Goal: Task Accomplishment & Management: Manage account settings

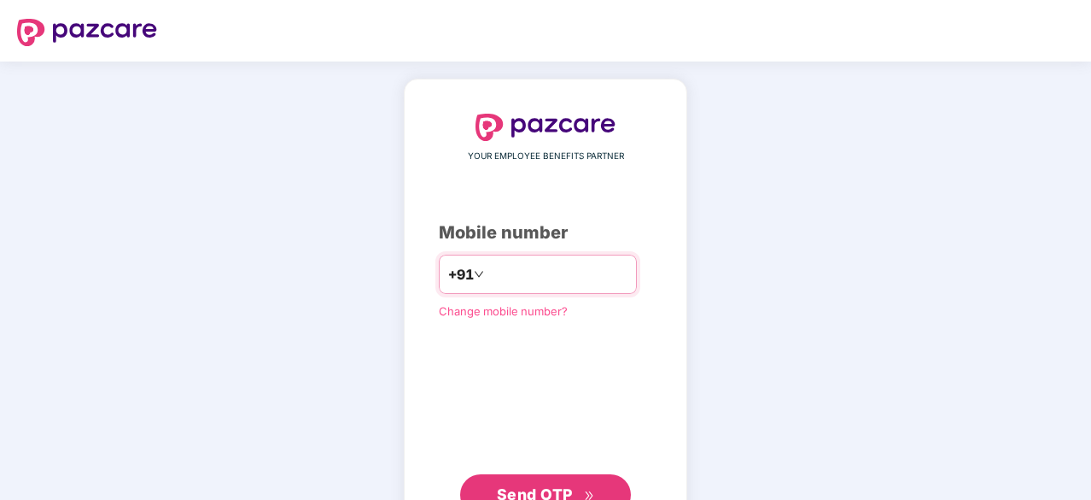
click at [520, 284] on input "number" at bounding box center [558, 273] width 140 height 27
type input "**********"
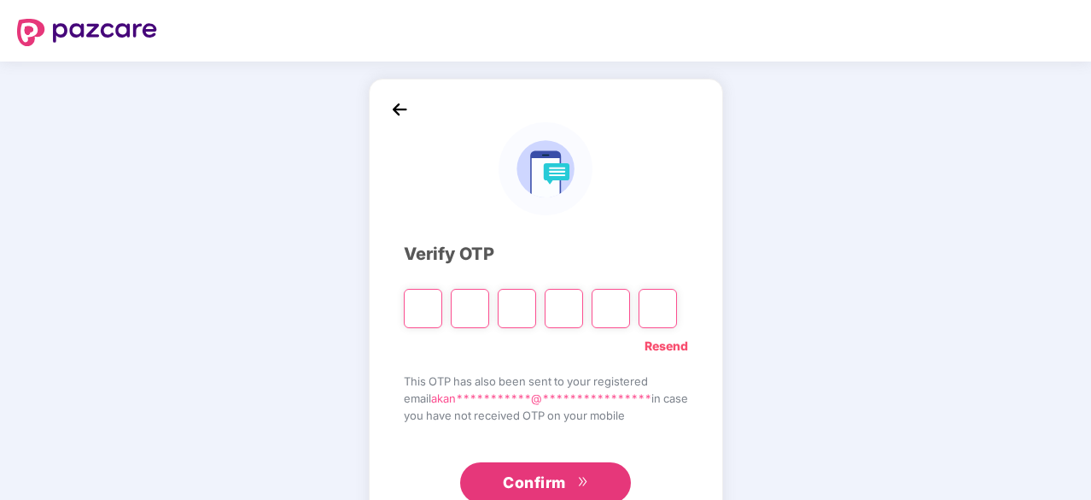
type input "*"
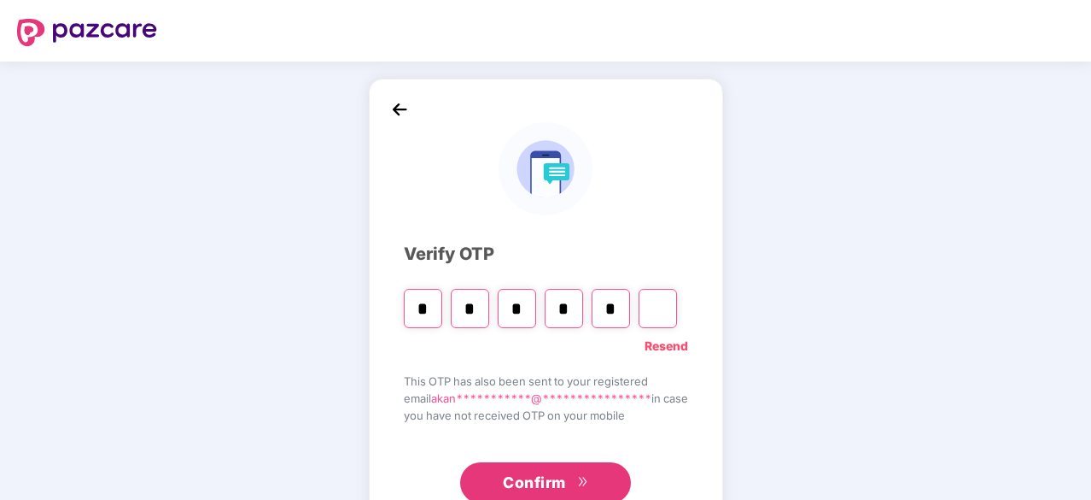
type input "*"
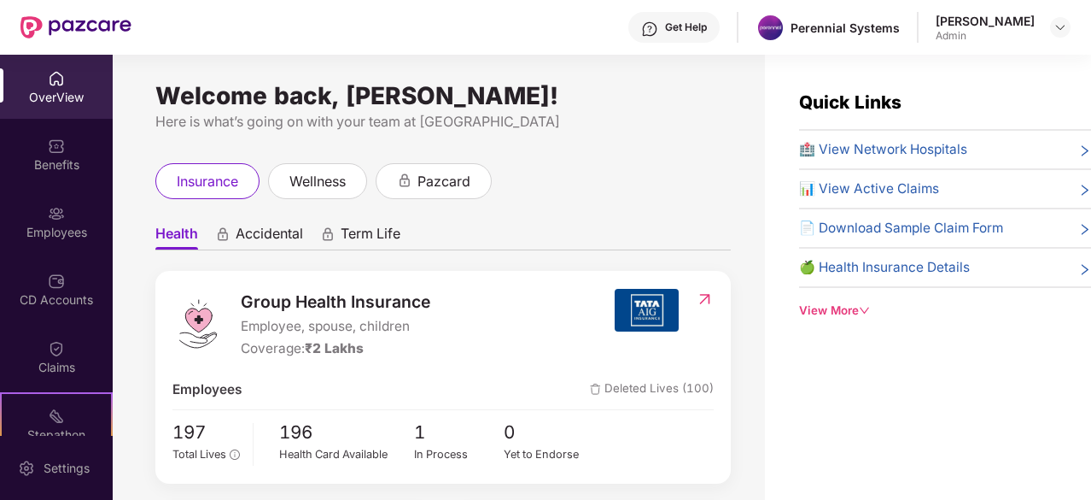
scroll to position [171, 0]
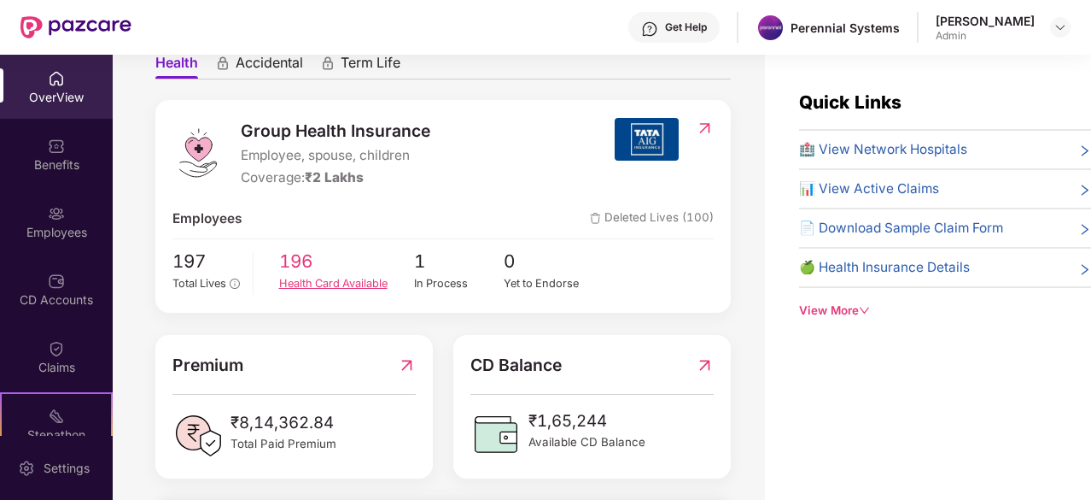
click at [318, 288] on div "Health Card Available" at bounding box center [346, 283] width 135 height 17
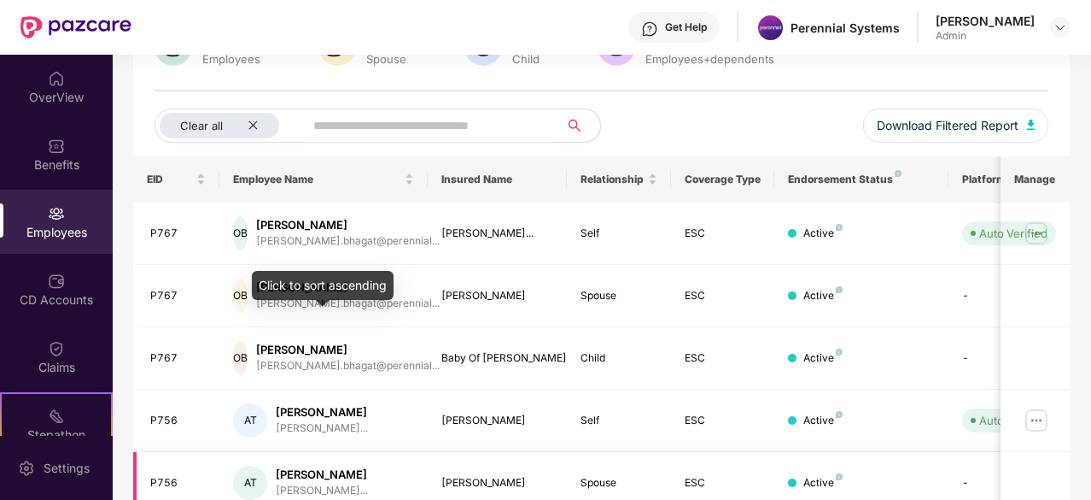
scroll to position [256, 0]
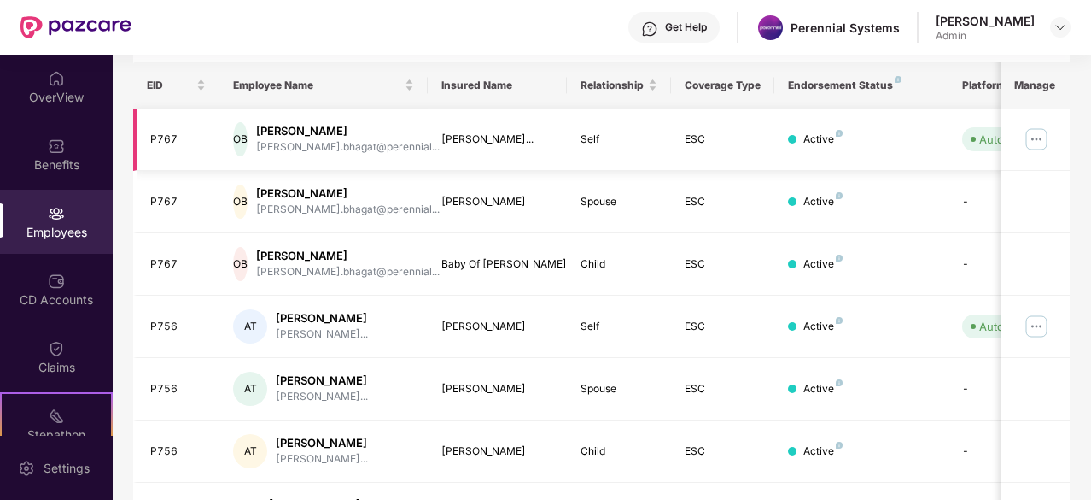
click at [1040, 131] on img at bounding box center [1036, 139] width 27 height 27
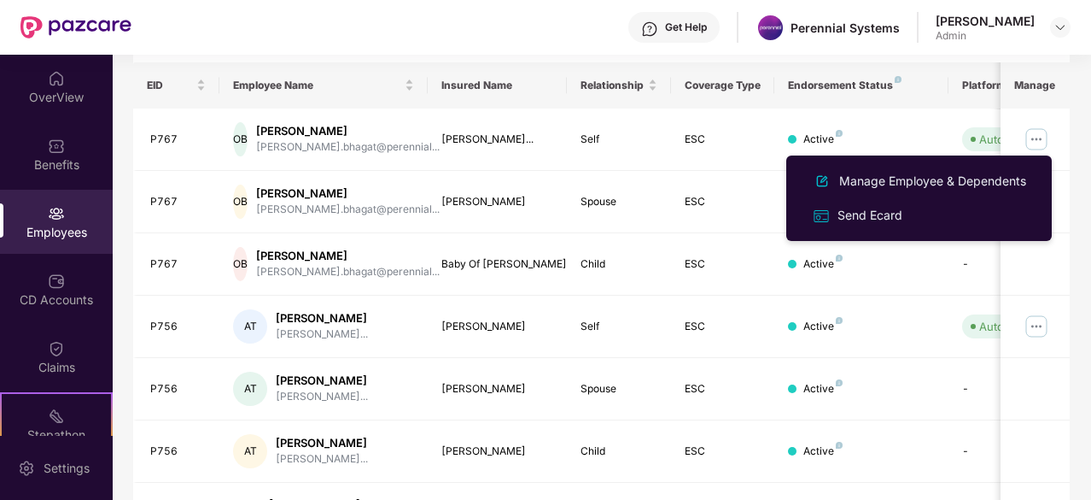
click at [514, 32] on div "Get Help Perennial Systems [PERSON_NAME] Admin" at bounding box center [601, 27] width 939 height 55
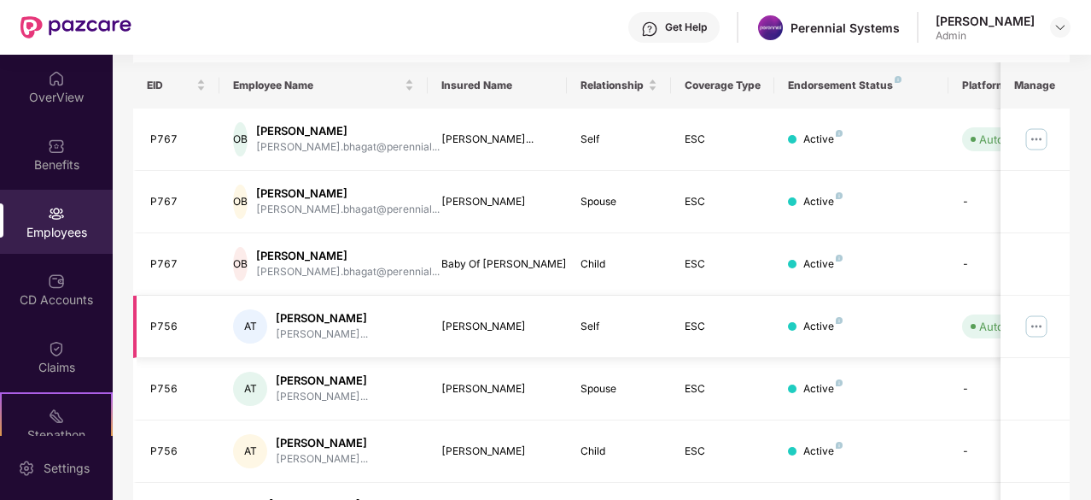
click at [1038, 327] on img at bounding box center [1036, 326] width 27 height 27
click at [552, 23] on div "Get Help Perennial Systems [PERSON_NAME] Admin" at bounding box center [601, 27] width 939 height 55
click at [1034, 134] on img at bounding box center [1036, 139] width 27 height 27
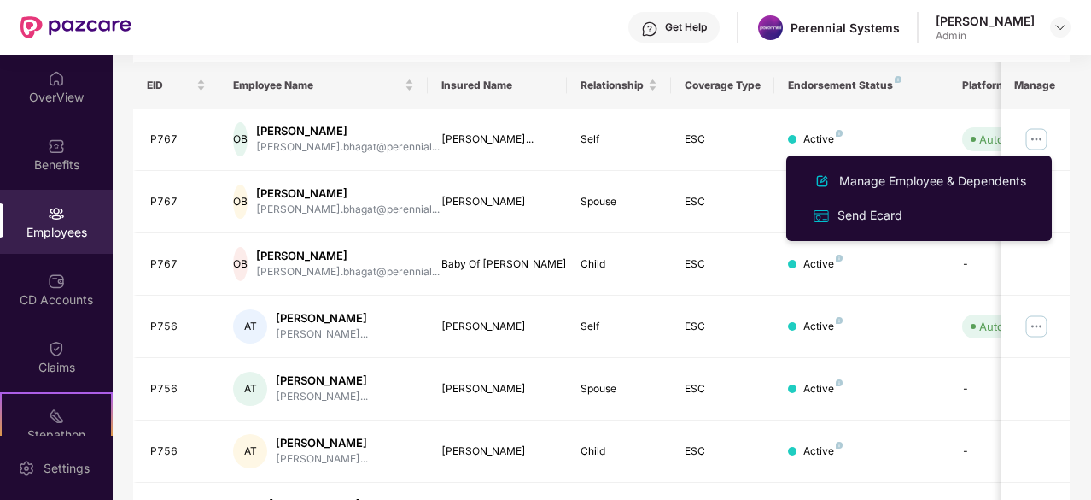
click at [426, 31] on div "Get Help Perennial Systems [PERSON_NAME] Admin" at bounding box center [601, 27] width 939 height 55
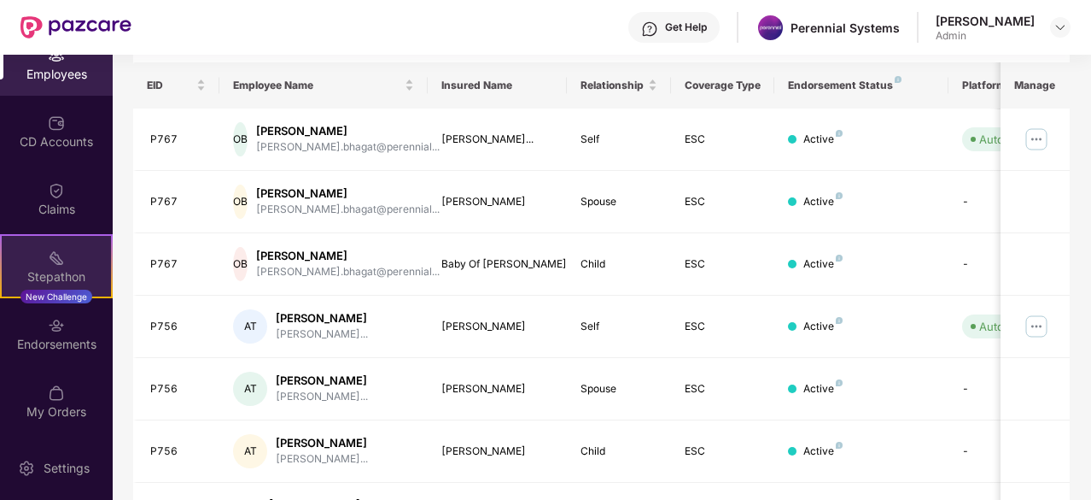
scroll to position [427, 0]
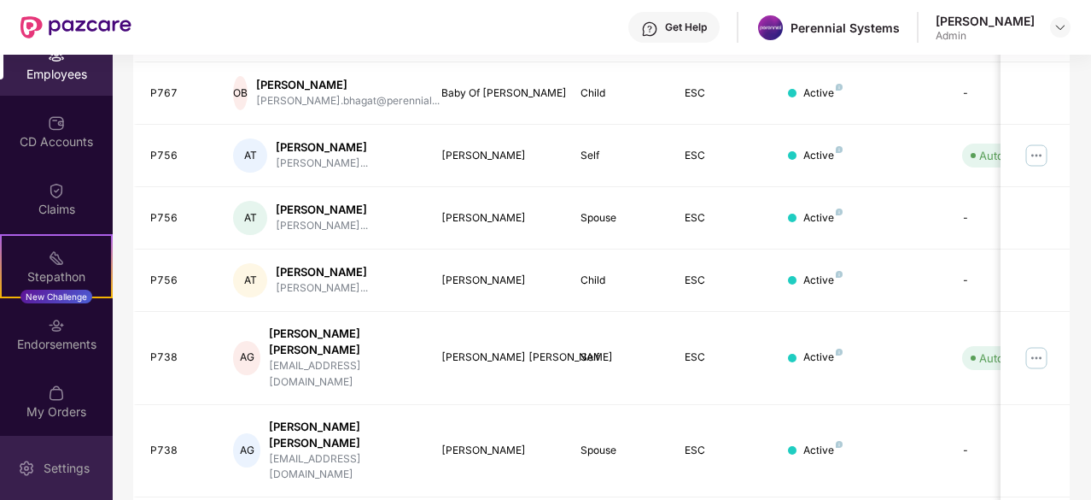
click at [87, 474] on div "Settings" at bounding box center [66, 467] width 56 height 17
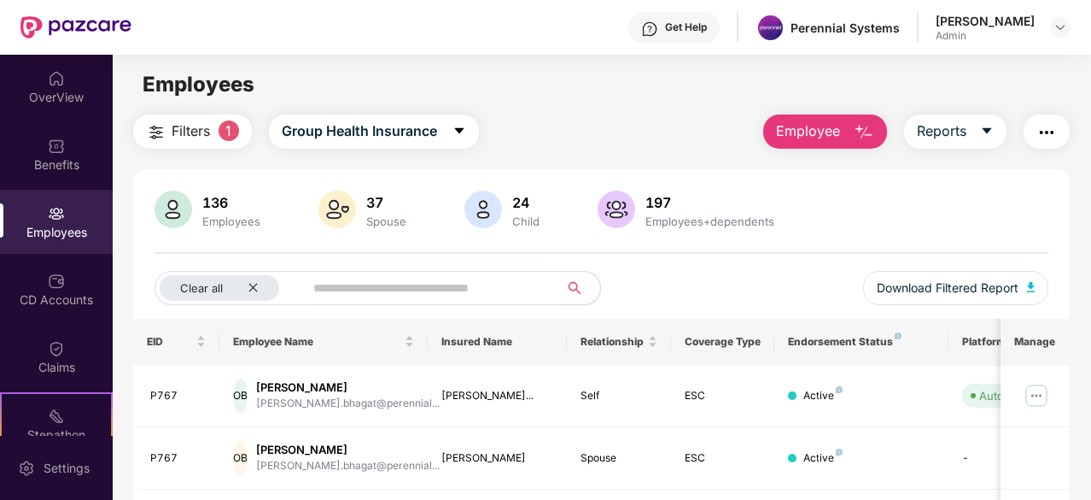
click at [1057, 130] on img "button" at bounding box center [1047, 132] width 20 height 20
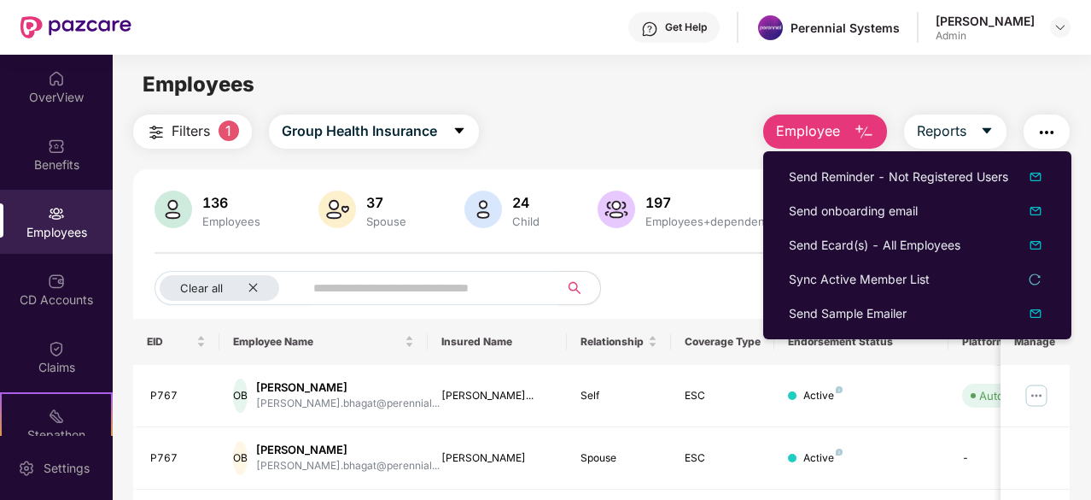
click at [589, 96] on div "Employees" at bounding box center [602, 84] width 978 height 32
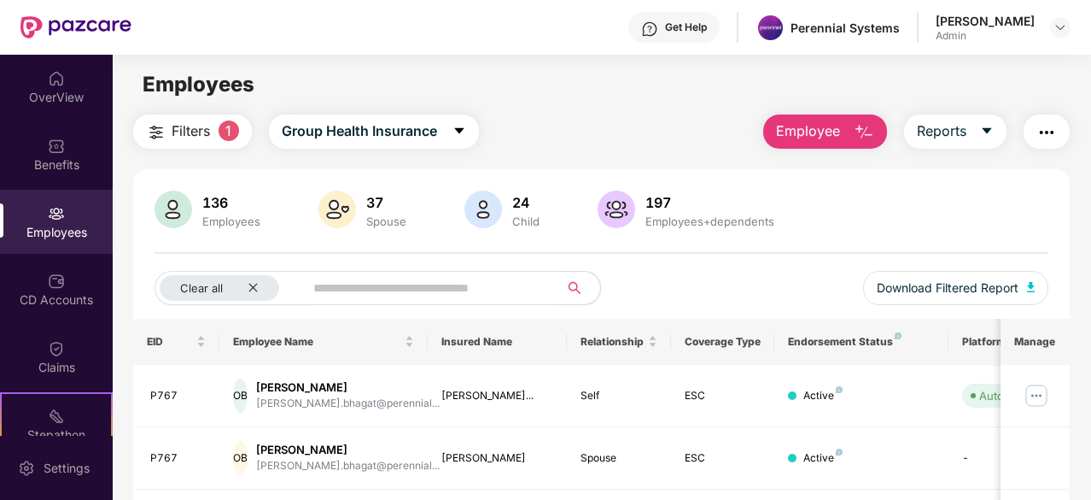
click at [474, 280] on input "text" at bounding box center [424, 288] width 223 height 26
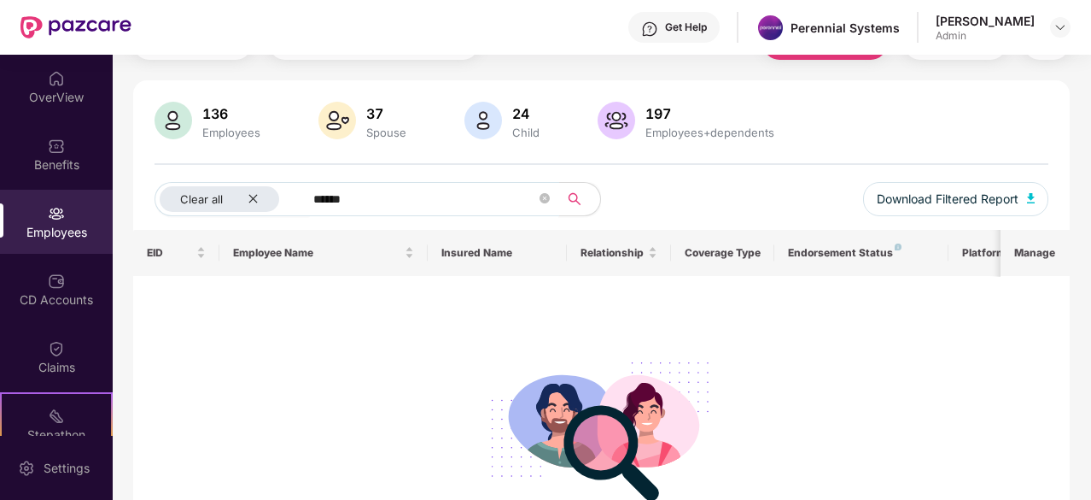
scroll to position [171, 0]
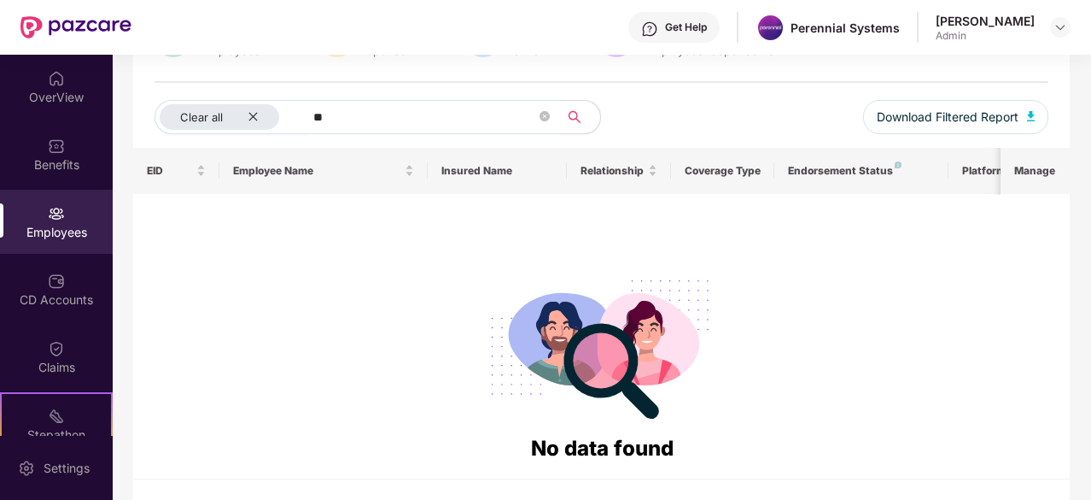
type input "*"
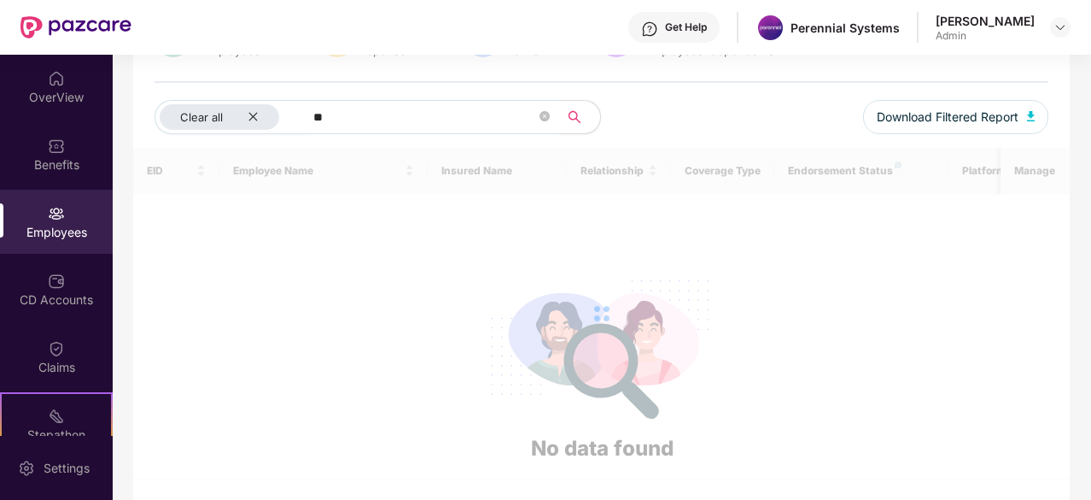
type input "*"
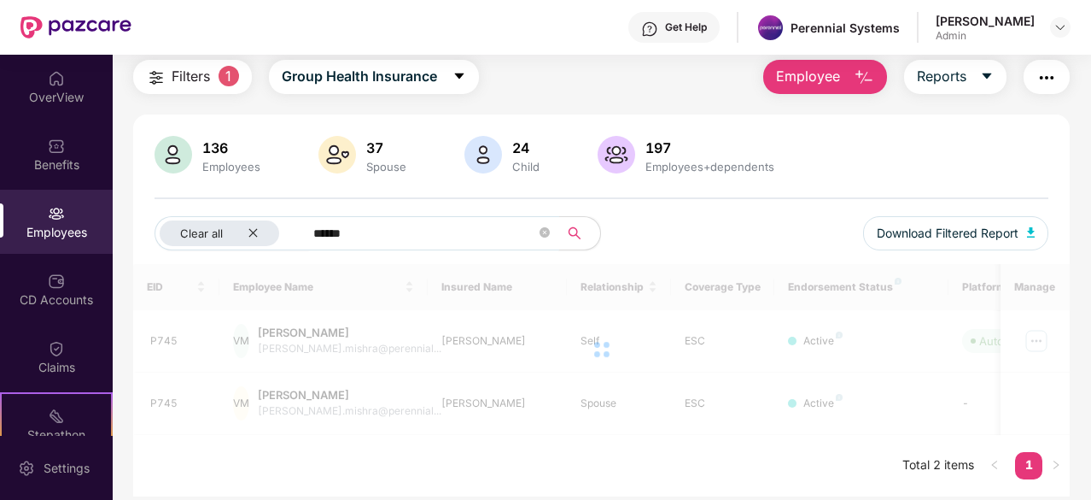
scroll to position [55, 0]
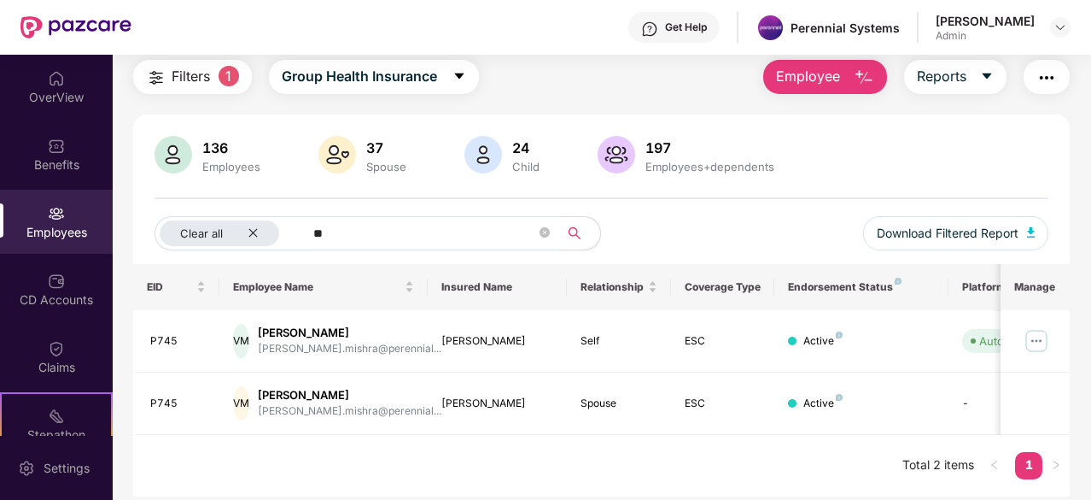
type input "*"
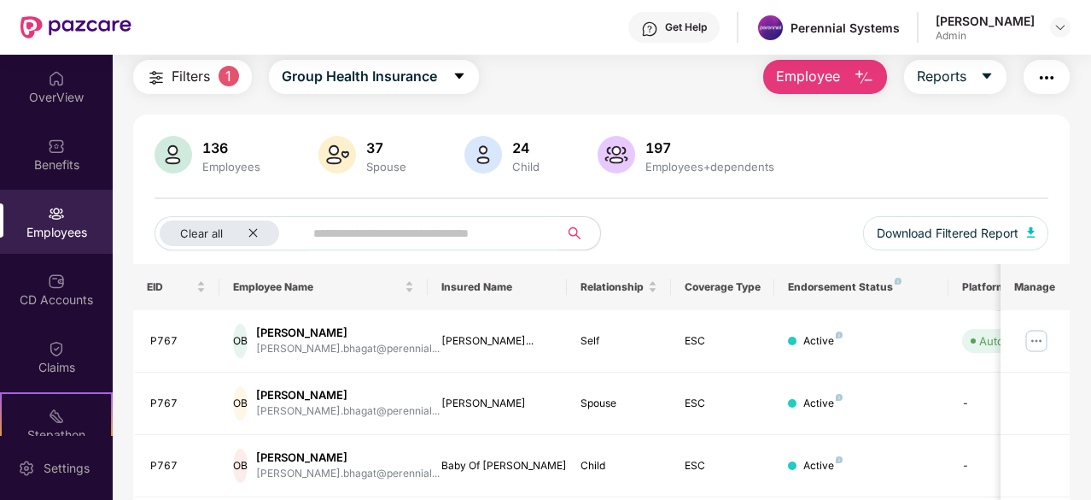
scroll to position [171, 0]
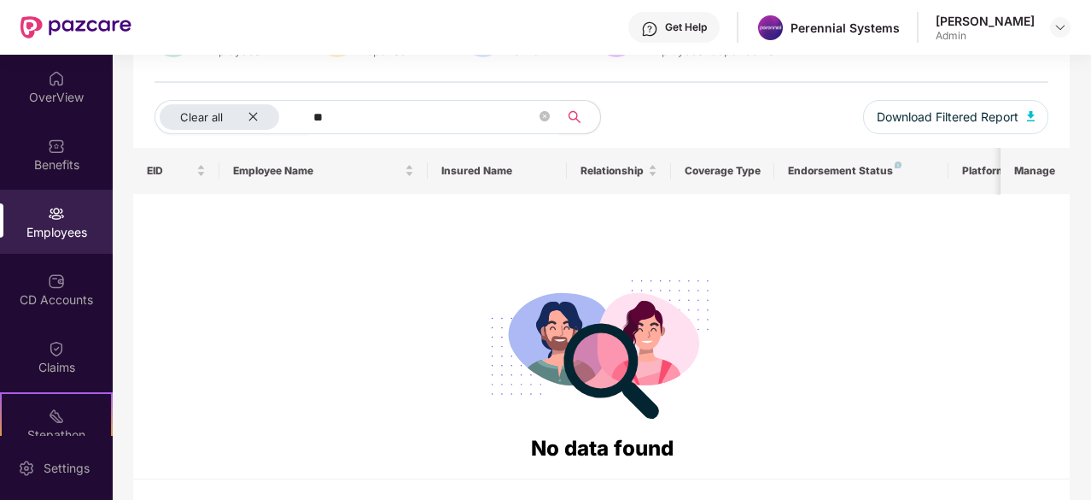
type input "*"
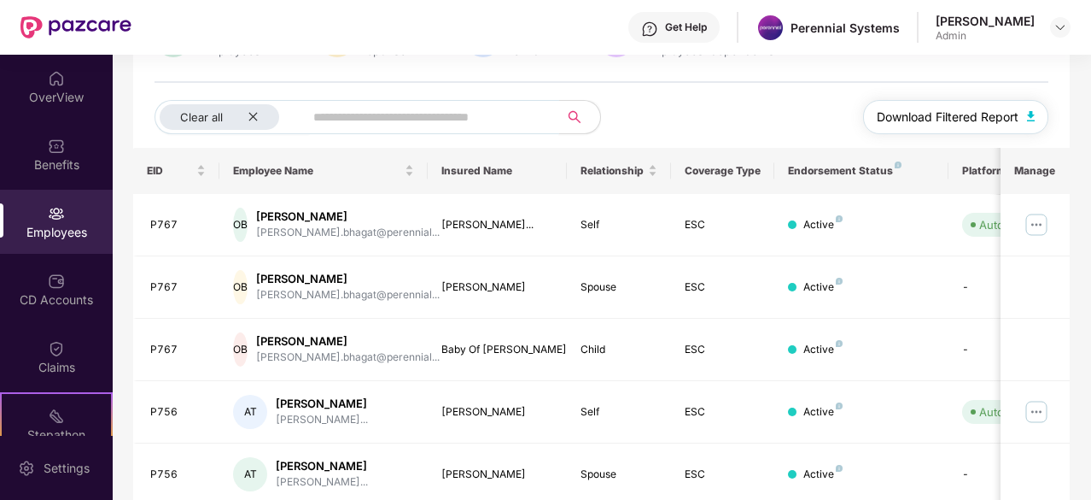
click at [968, 120] on span "Download Filtered Report" at bounding box center [948, 117] width 142 height 19
click at [260, 21] on div "Get Help Perennial Systems [PERSON_NAME] Admin" at bounding box center [601, 27] width 939 height 55
click at [322, 21] on div "Get Help Perennial Systems [PERSON_NAME] Admin" at bounding box center [601, 27] width 939 height 55
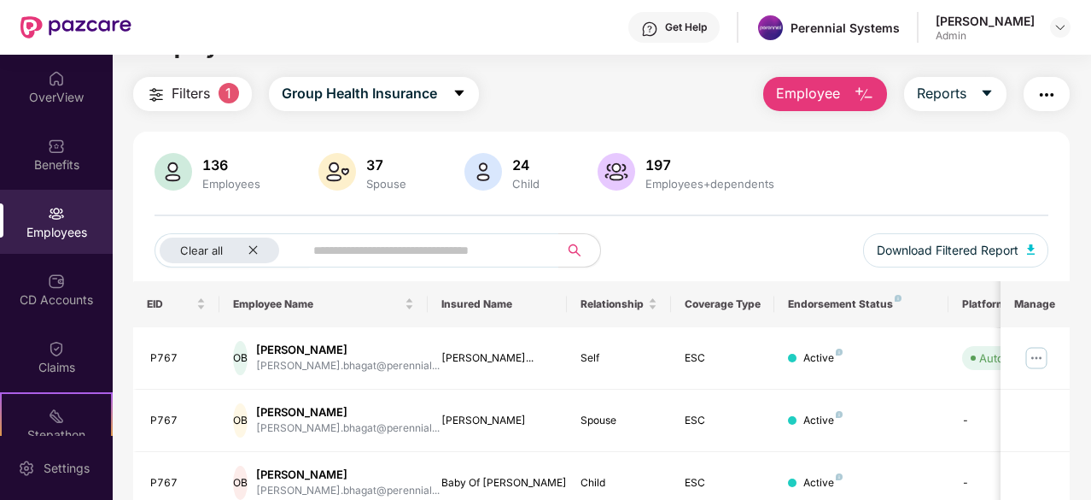
scroll to position [0, 0]
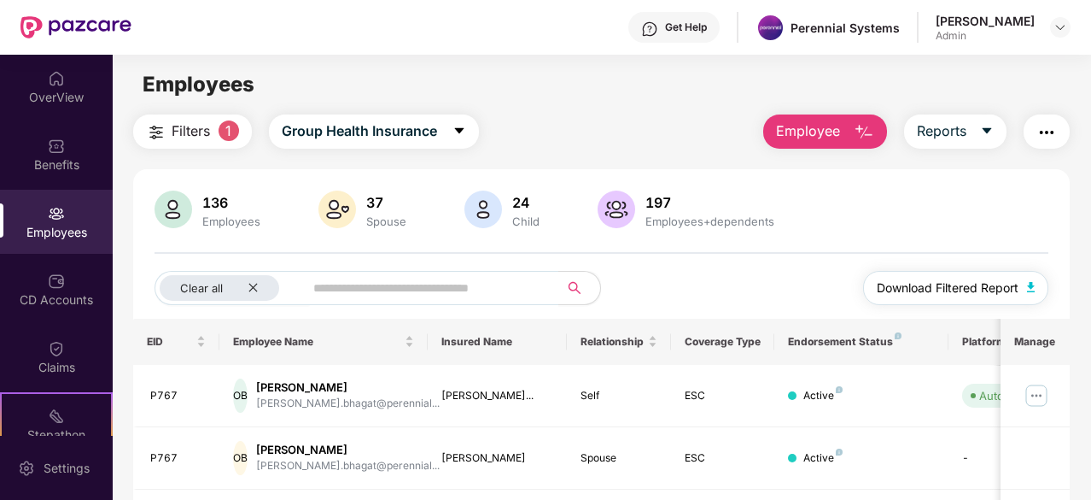
click at [933, 284] on span "Download Filtered Report" at bounding box center [948, 287] width 142 height 19
click at [989, 128] on icon "caret-down" at bounding box center [987, 131] width 9 height 6
click at [163, 208] on img at bounding box center [174, 209] width 38 height 38
click at [175, 209] on img at bounding box center [174, 209] width 38 height 38
click at [232, 217] on div "Employees" at bounding box center [231, 221] width 65 height 14
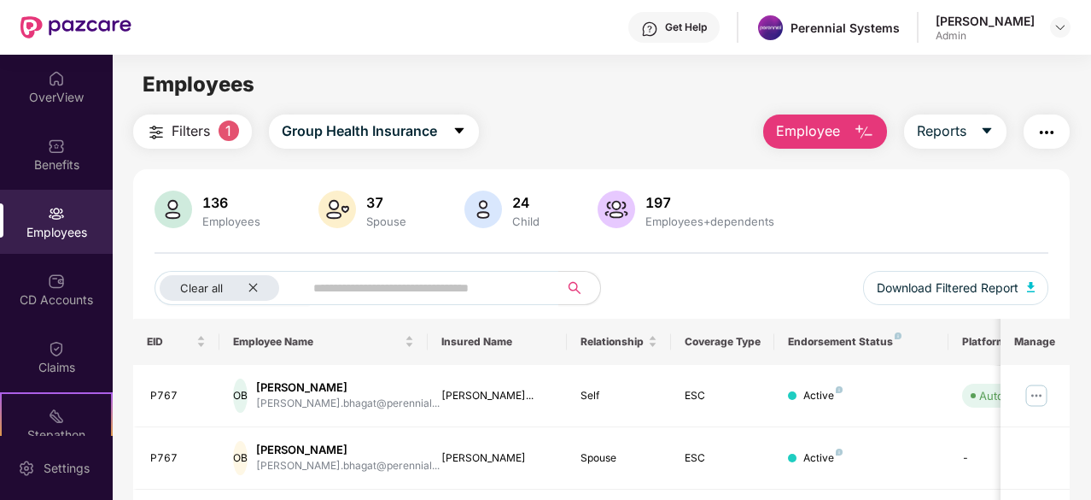
click at [187, 205] on img at bounding box center [174, 209] width 38 height 38
click at [182, 208] on img at bounding box center [174, 209] width 38 height 38
click at [212, 196] on div "136" at bounding box center [231, 202] width 65 height 17
click at [214, 199] on div "136" at bounding box center [231, 202] width 65 height 17
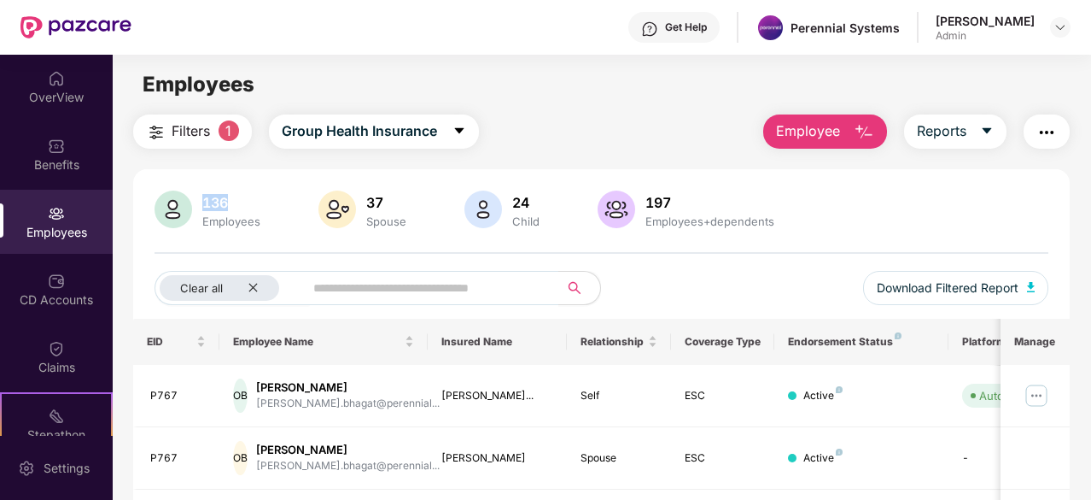
click at [161, 218] on img at bounding box center [174, 209] width 38 height 38
click at [188, 209] on img at bounding box center [174, 209] width 38 height 38
click at [165, 214] on img at bounding box center [174, 209] width 38 height 38
click at [230, 202] on div "136" at bounding box center [231, 202] width 65 height 17
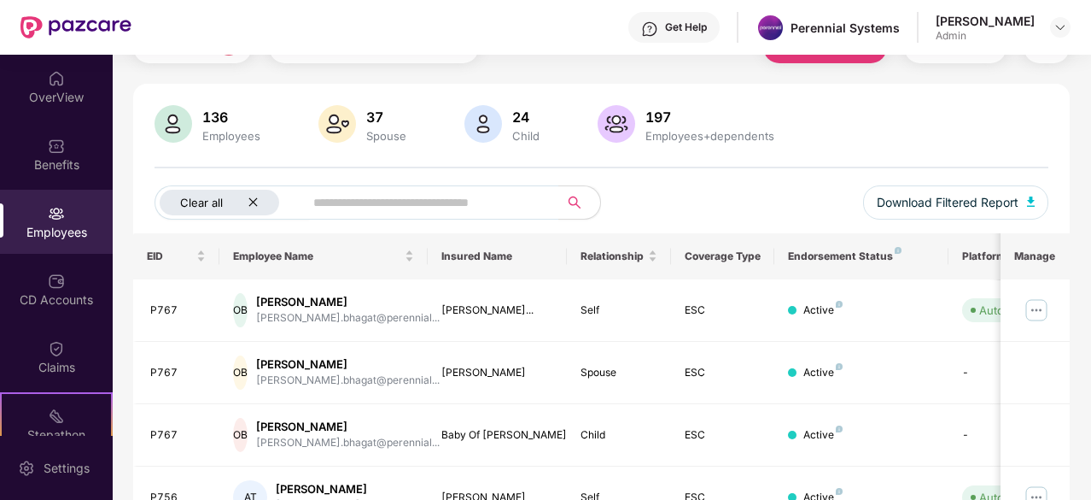
click at [256, 200] on icon "close" at bounding box center [253, 201] width 11 height 11
click at [1042, 315] on img at bounding box center [1036, 309] width 27 height 27
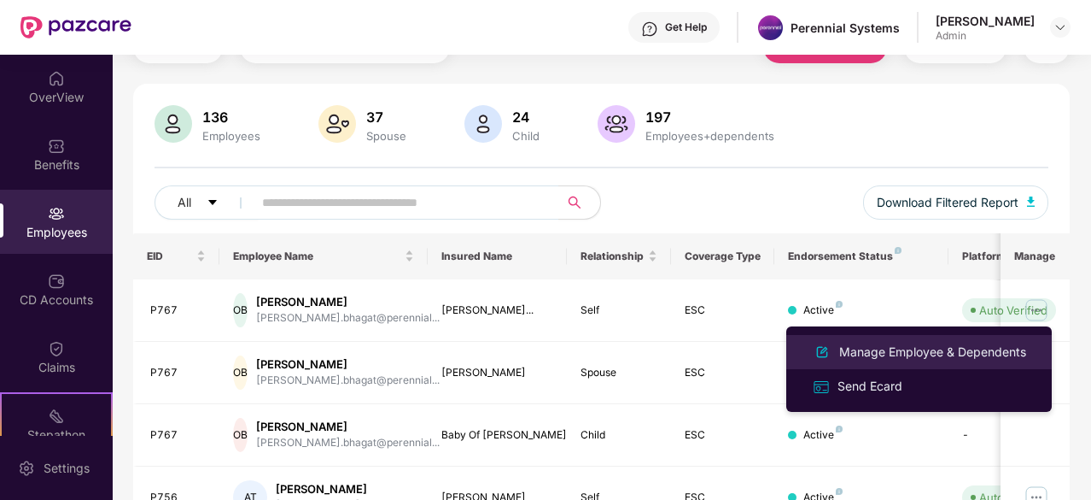
click at [957, 353] on div "Manage Employee & Dependents" at bounding box center [933, 351] width 194 height 19
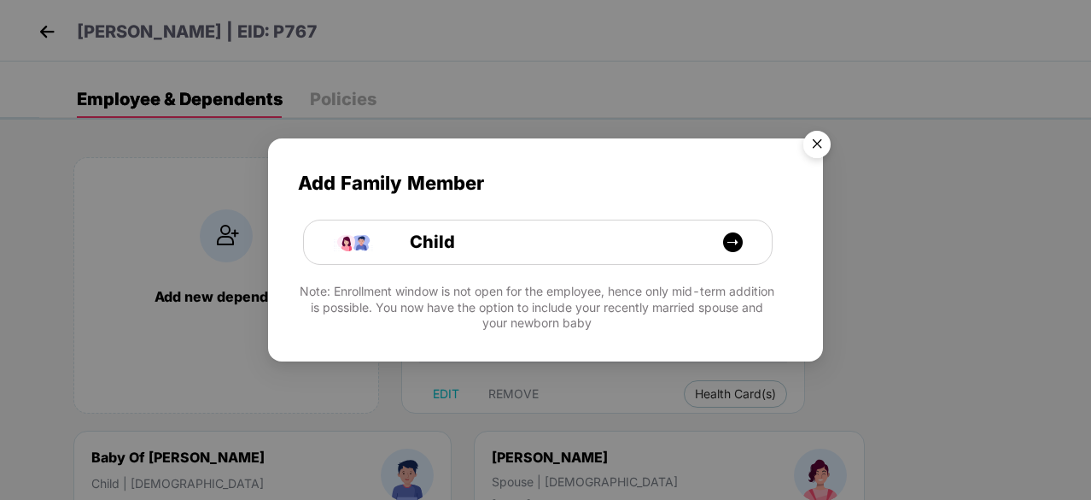
click at [816, 148] on img "Close" at bounding box center [817, 147] width 48 height 48
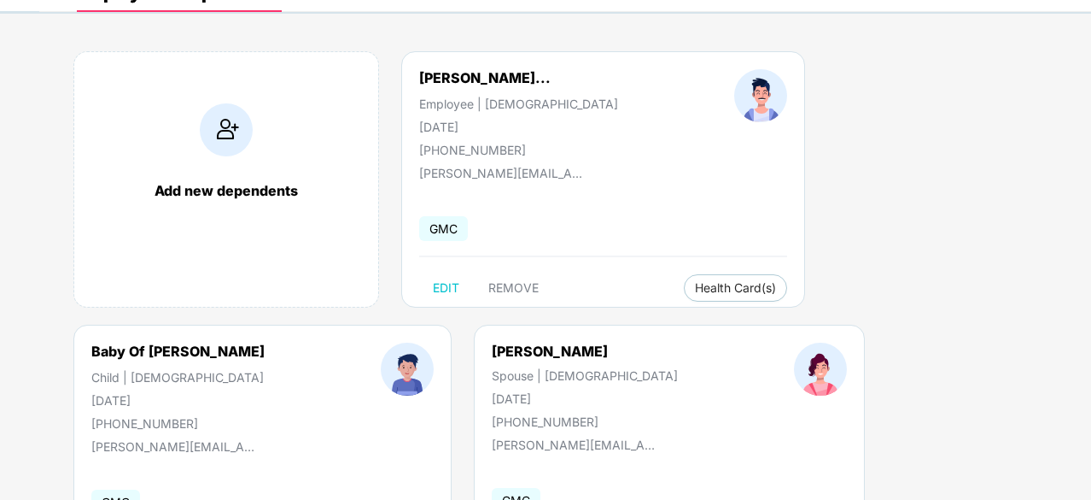
scroll to position [0, 0]
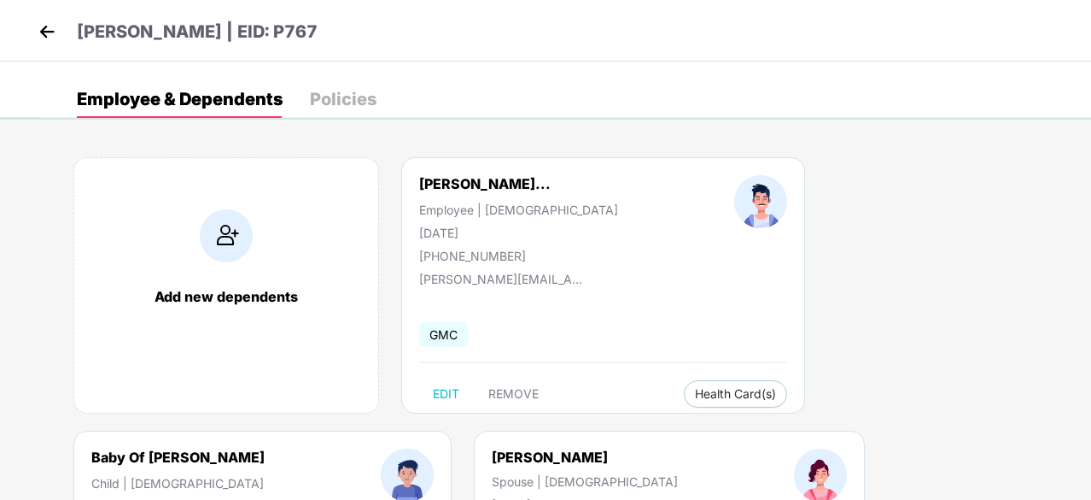
click at [56, 35] on img at bounding box center [47, 32] width 26 height 26
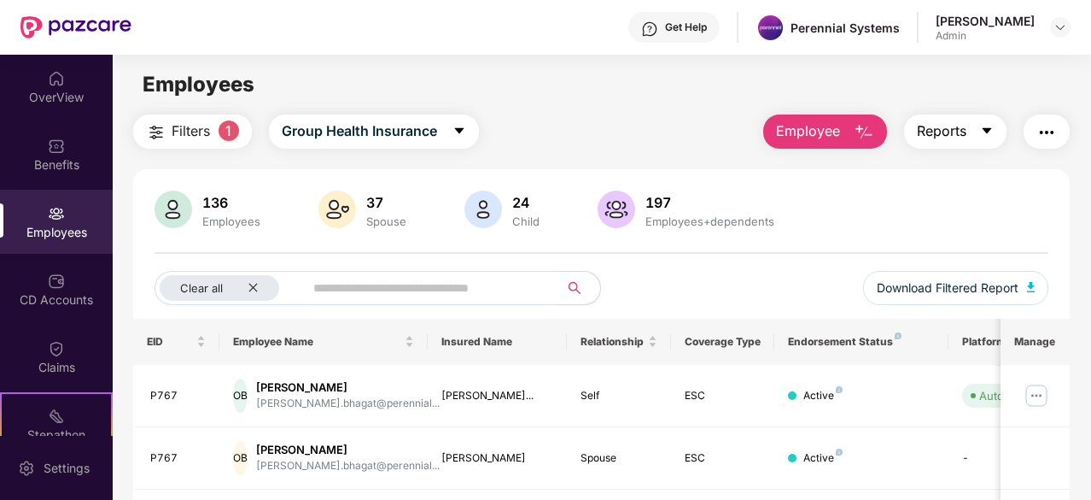
click at [1005, 132] on button "Reports" at bounding box center [955, 131] width 102 height 34
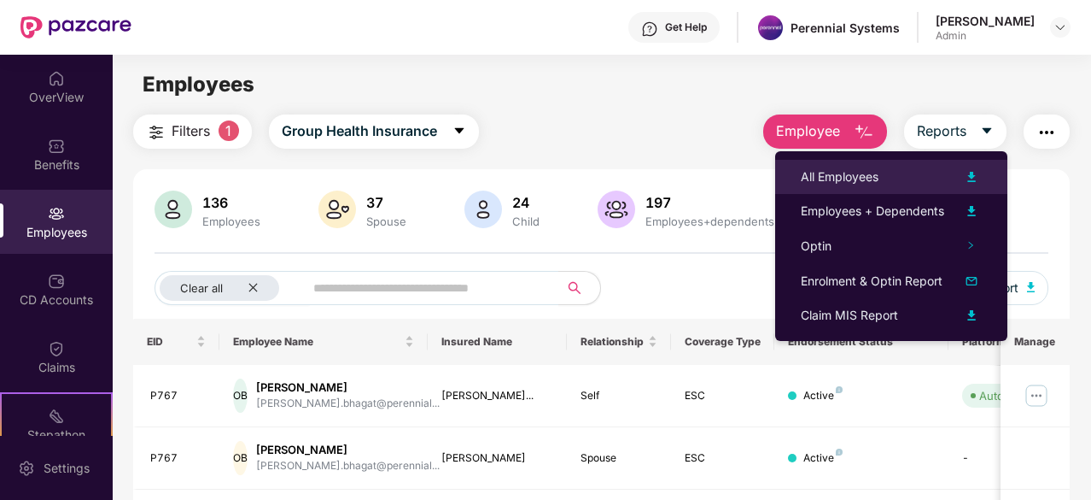
click at [842, 167] on div "All Employees" at bounding box center [840, 176] width 78 height 19
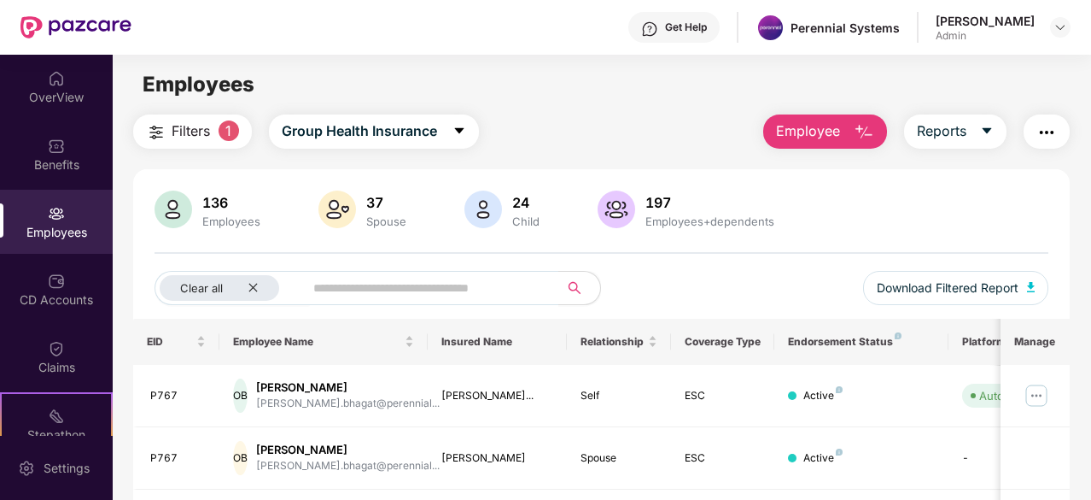
click at [631, 98] on div "Employees" at bounding box center [602, 84] width 978 height 32
click at [192, 120] on button "Filters 1" at bounding box center [192, 131] width 119 height 34
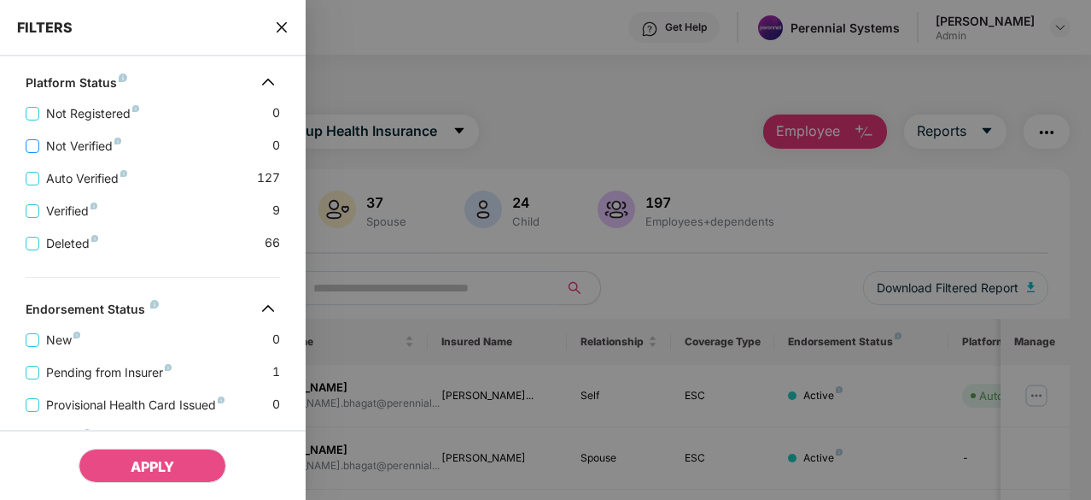
scroll to position [434, 0]
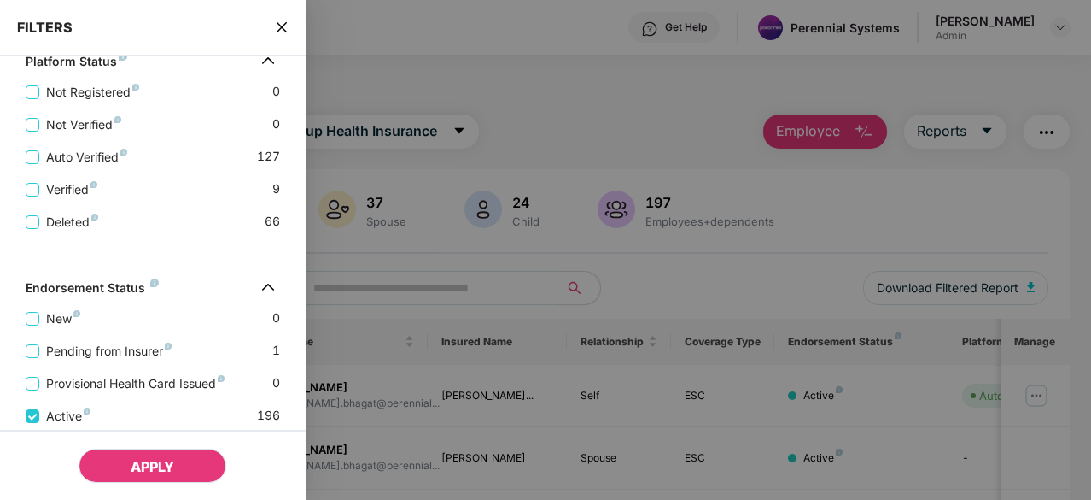
click at [132, 465] on span "APPLY" at bounding box center [153, 466] width 44 height 17
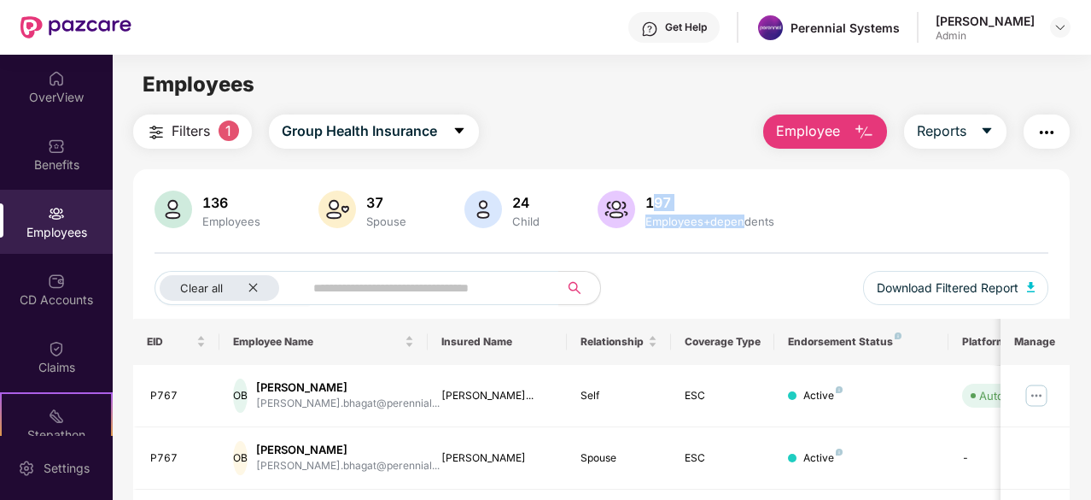
drag, startPoint x: 652, startPoint y: 206, endPoint x: 740, endPoint y: 211, distance: 88.1
click at [740, 211] on div "197 Employees+dependents" at bounding box center [710, 210] width 143 height 36
click at [839, 231] on div "136 Employees 37 Spouse 24 Child 197 Employees+dependents Clear all Download Fi…" at bounding box center [601, 254] width 937 height 128
click at [207, 134] on span "Filters" at bounding box center [191, 130] width 38 height 21
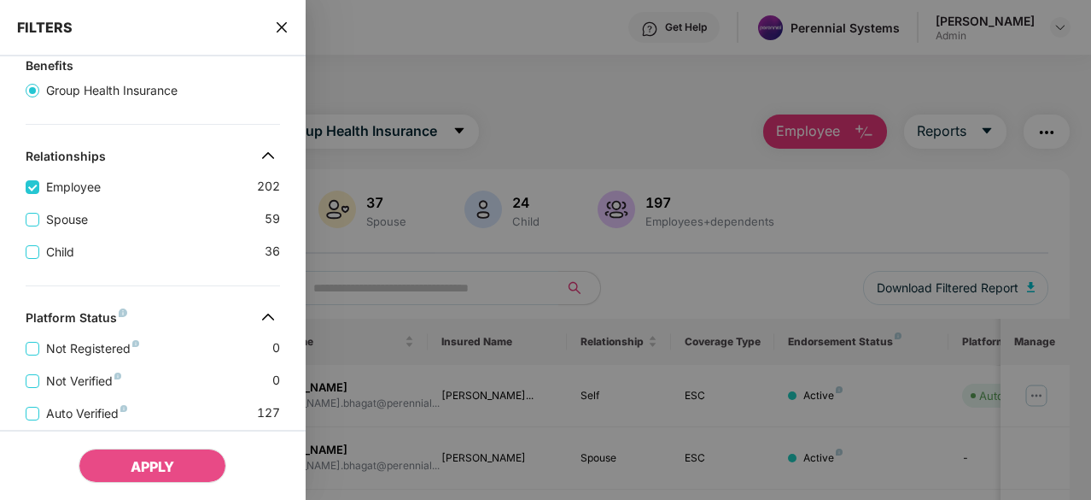
scroll to position [0, 0]
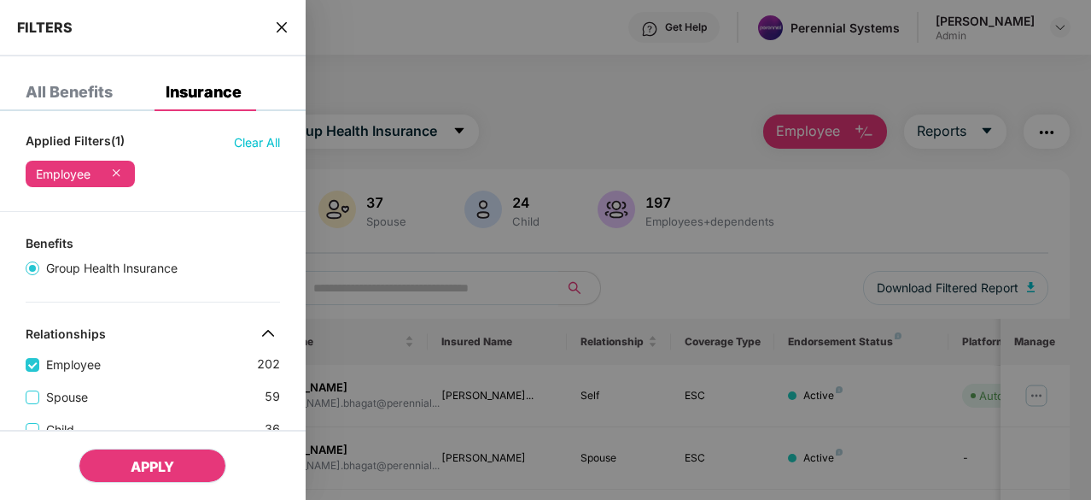
click at [150, 464] on span "APPLY" at bounding box center [153, 466] width 44 height 17
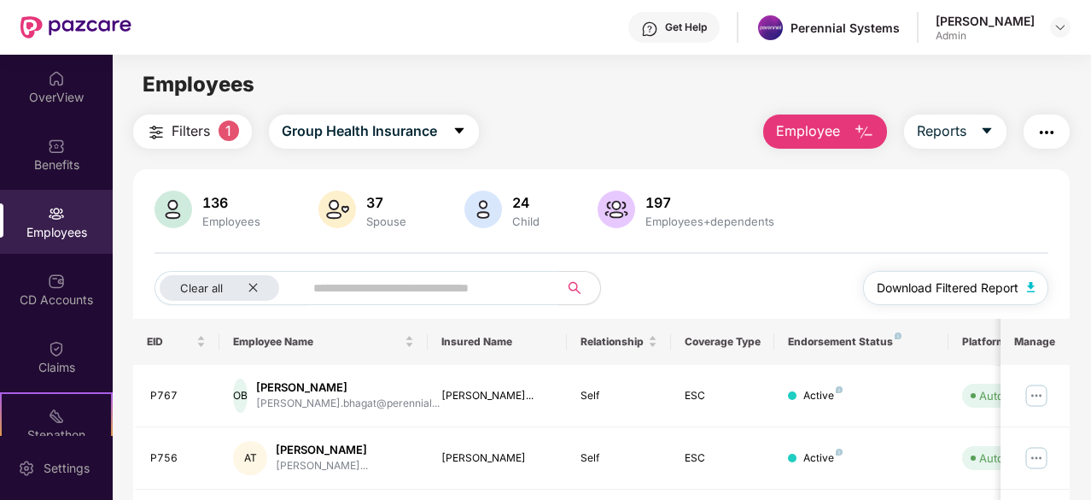
click at [1009, 289] on span "Download Filtered Report" at bounding box center [948, 287] width 142 height 19
